Goal: Browse casually: Explore the website without a specific task or goal

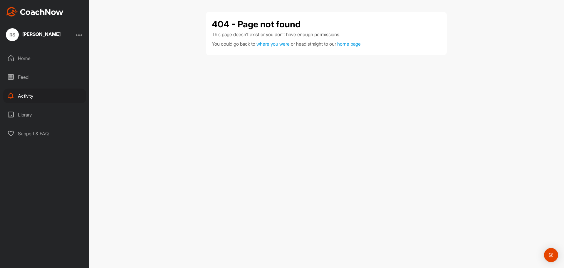
click at [23, 58] on div "Home" at bounding box center [44, 58] width 83 height 15
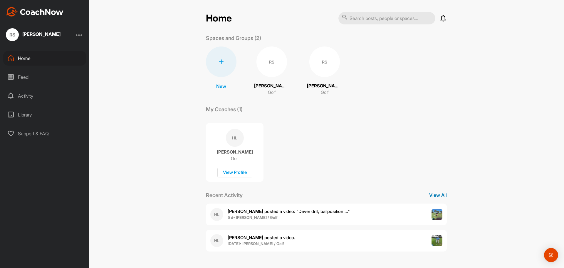
click at [436, 195] on p "View All" at bounding box center [438, 194] width 18 height 7
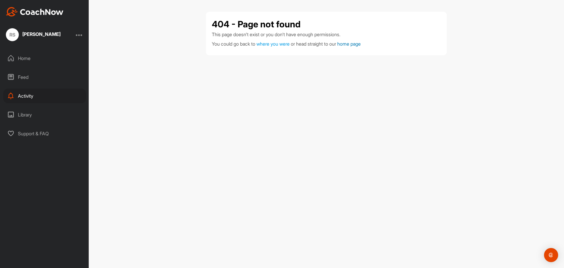
click at [356, 44] on link "home page" at bounding box center [349, 44] width 24 height 6
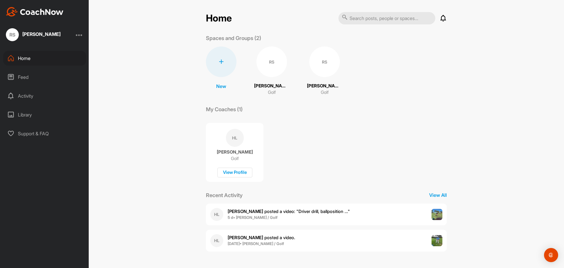
click at [440, 215] on img at bounding box center [437, 214] width 11 height 11
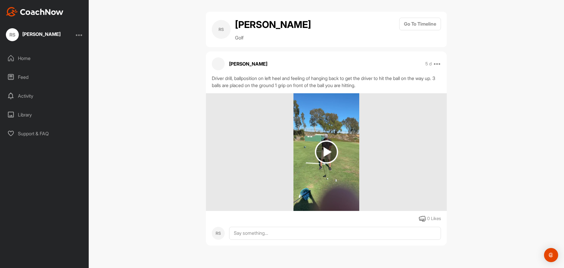
click at [328, 149] on img at bounding box center [326, 151] width 23 height 23
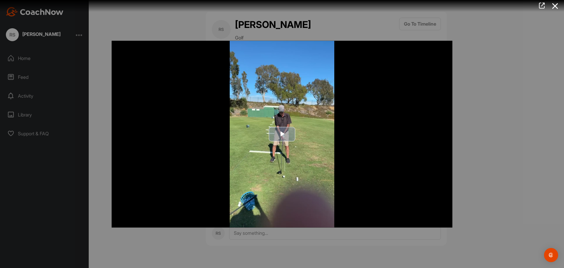
click at [282, 134] on span "Video Player" at bounding box center [282, 134] width 0 height 0
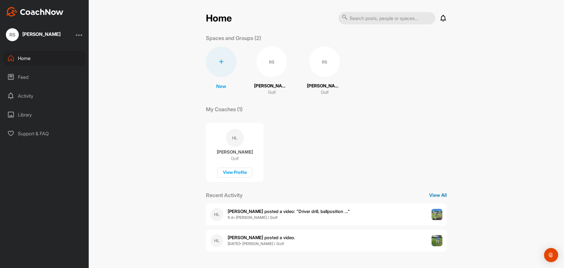
click at [441, 195] on p "View All" at bounding box center [438, 194] width 18 height 7
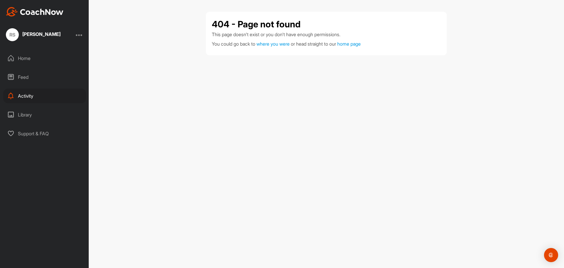
click at [35, 13] on img at bounding box center [35, 11] width 58 height 9
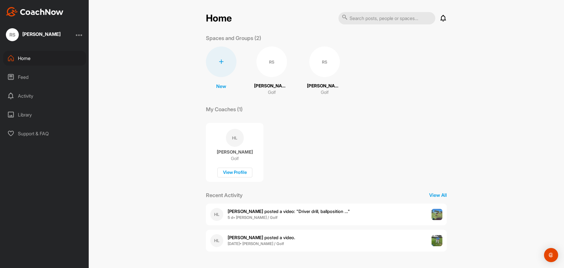
click at [439, 241] on img at bounding box center [437, 240] width 11 height 11
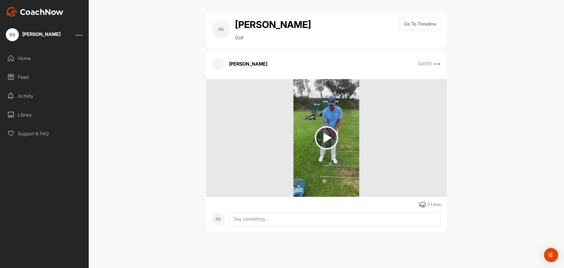
click at [330, 136] on img at bounding box center [326, 137] width 23 height 23
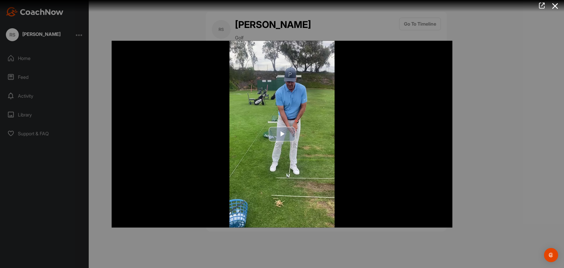
click at [282, 134] on span "Video Player" at bounding box center [282, 134] width 0 height 0
